Goal: Task Accomplishment & Management: Manage account settings

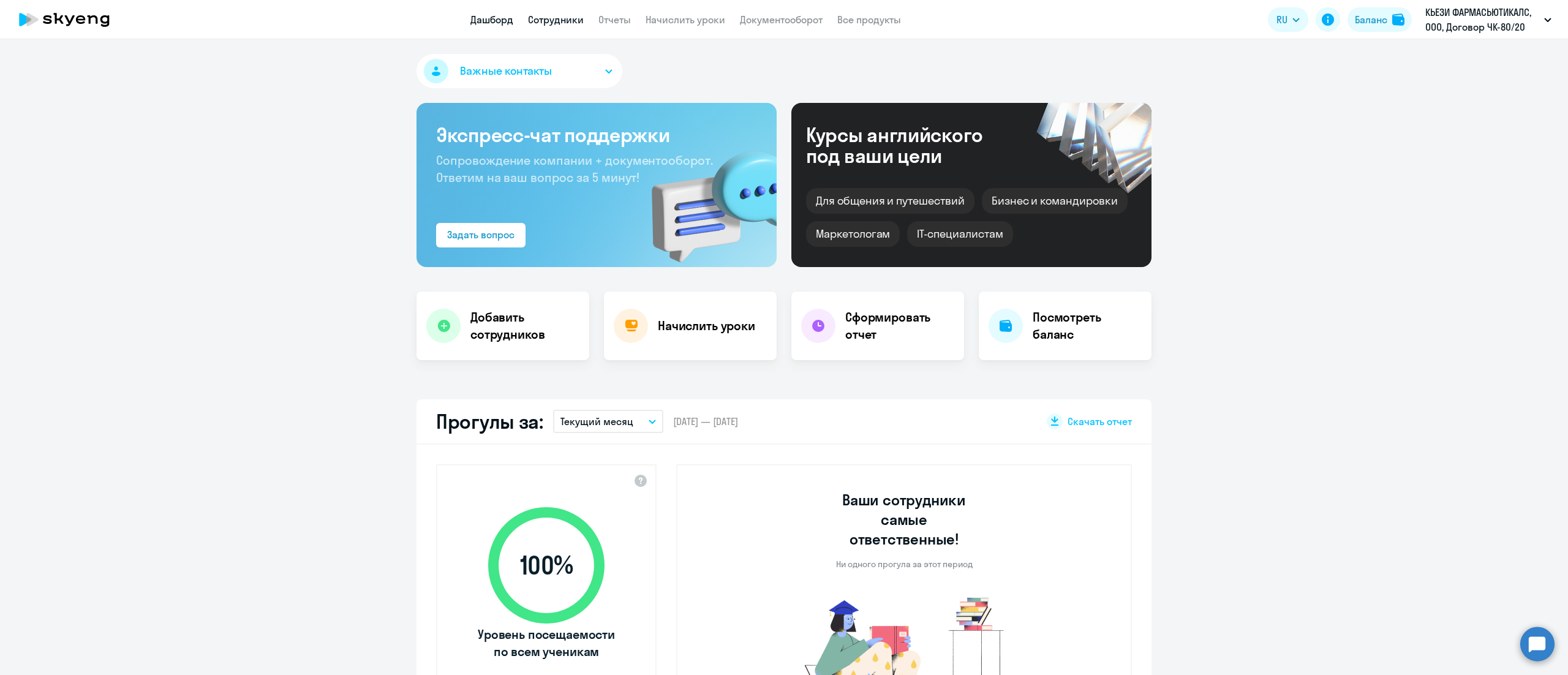
click at [564, 22] on link "Сотрудники" at bounding box center [556, 19] width 56 height 12
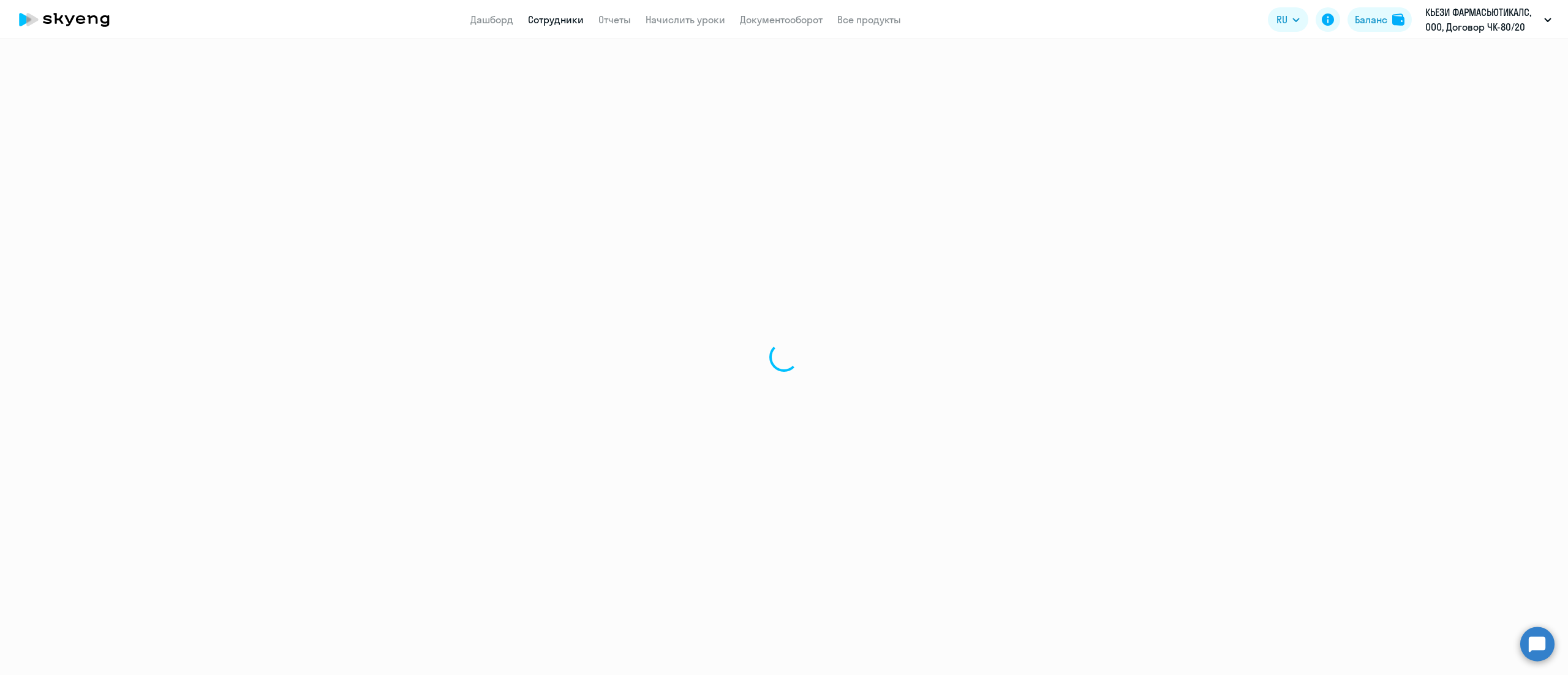
select select "30"
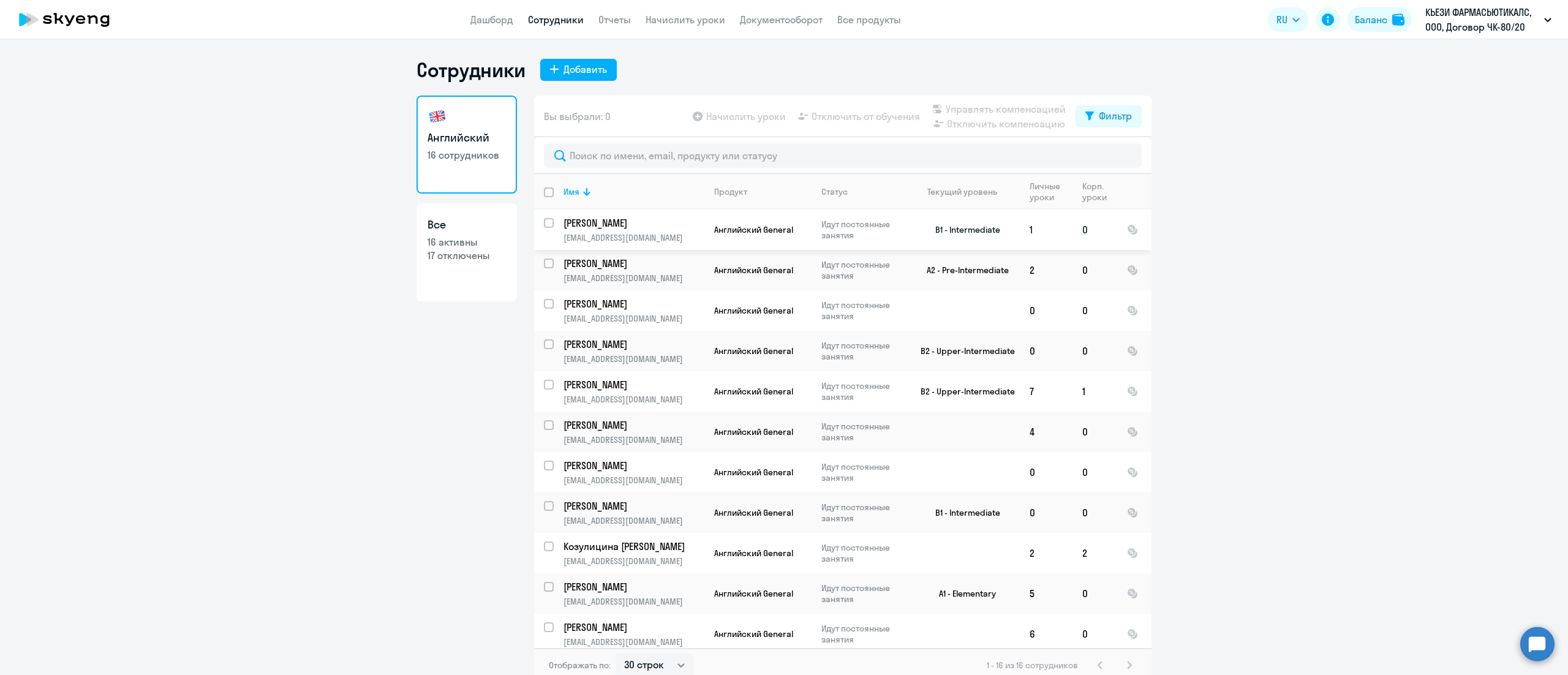
click at [544, 229] on input "select row 13118690" at bounding box center [556, 230] width 24 height 24
checkbox input "true"
click at [949, 106] on span "Управлять компенсацией" at bounding box center [1006, 109] width 120 height 15
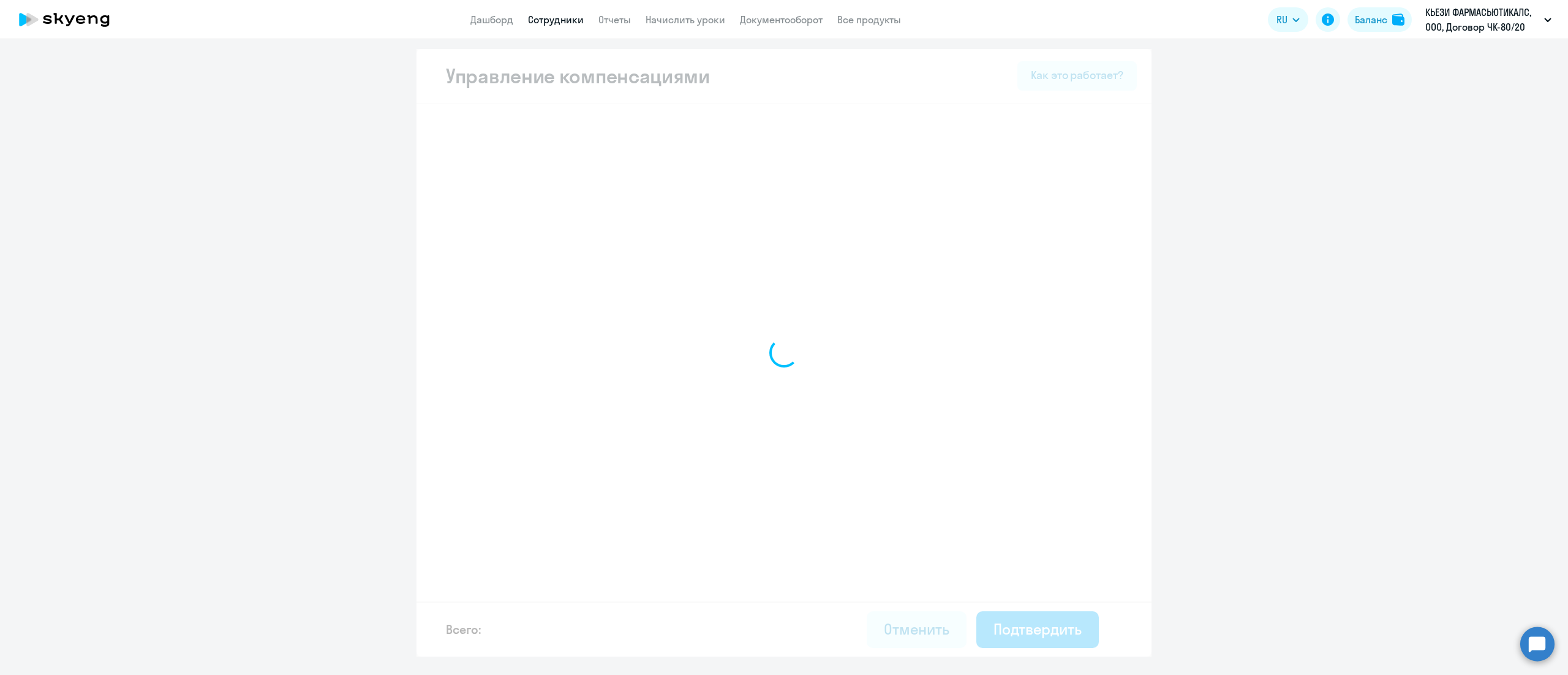
select select "YEARLY"
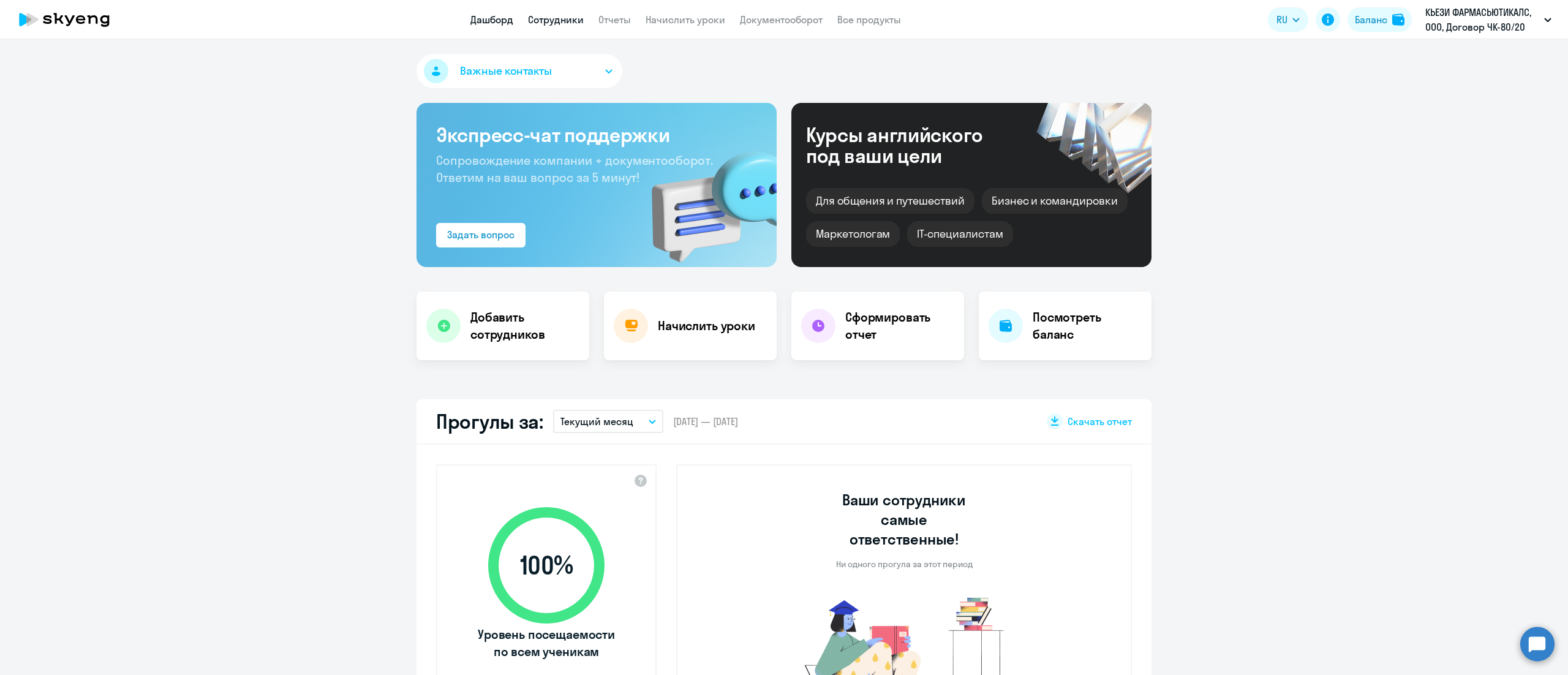
select select "30"
click at [573, 22] on link "Сотрудники" at bounding box center [556, 19] width 56 height 12
select select "30"
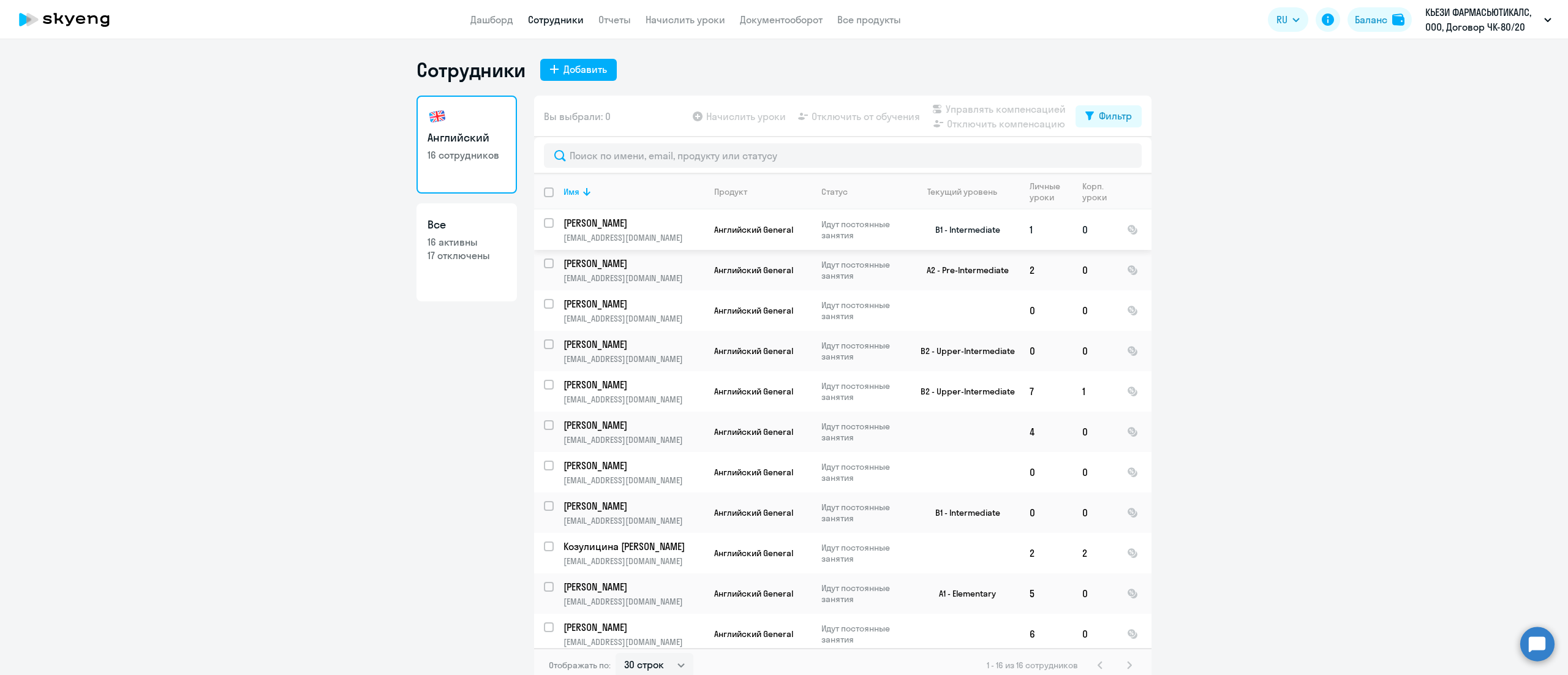
click at [544, 225] on input "select row 13118690" at bounding box center [556, 230] width 24 height 24
checkbox input "true"
click at [976, 108] on span "Управлять компенсацией" at bounding box center [1006, 109] width 120 height 15
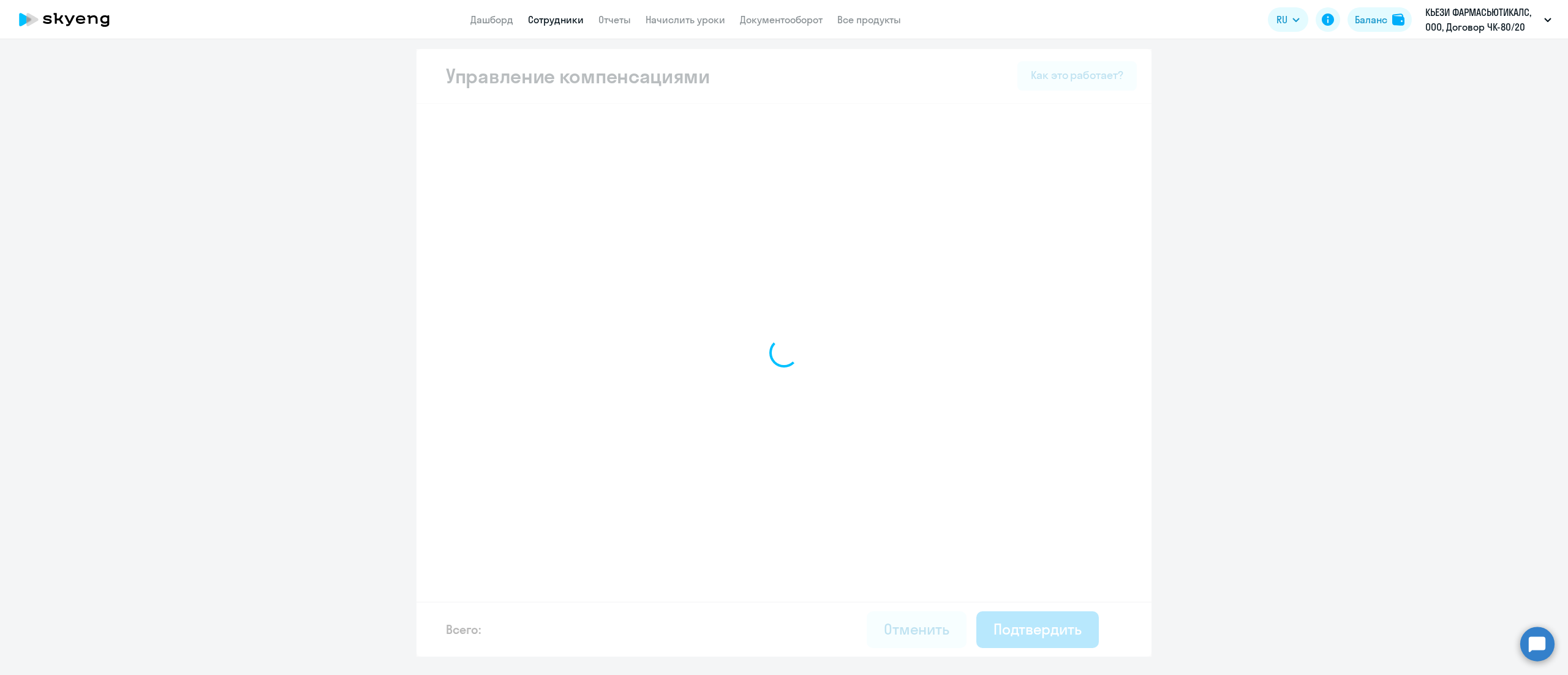
select select "YEARLY"
